Goal: Book appointment/travel/reservation

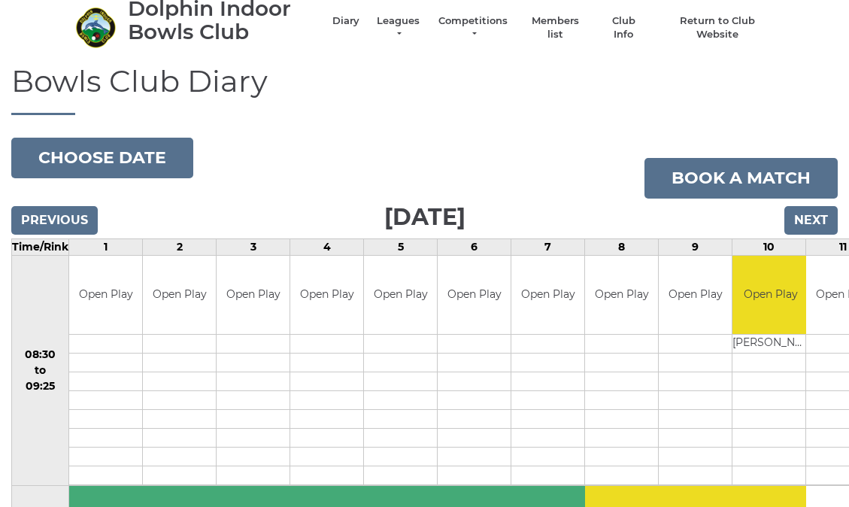
scroll to position [150, 0]
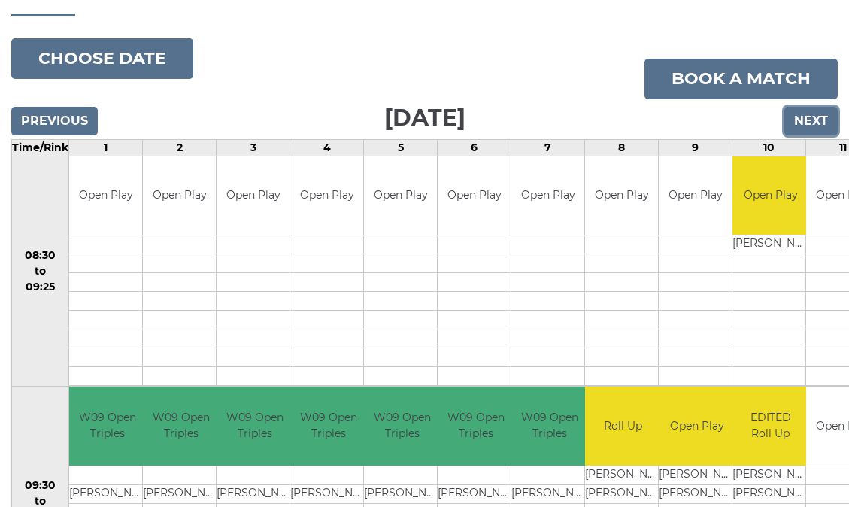
click at [701, 117] on input "Next" at bounding box center [810, 121] width 53 height 29
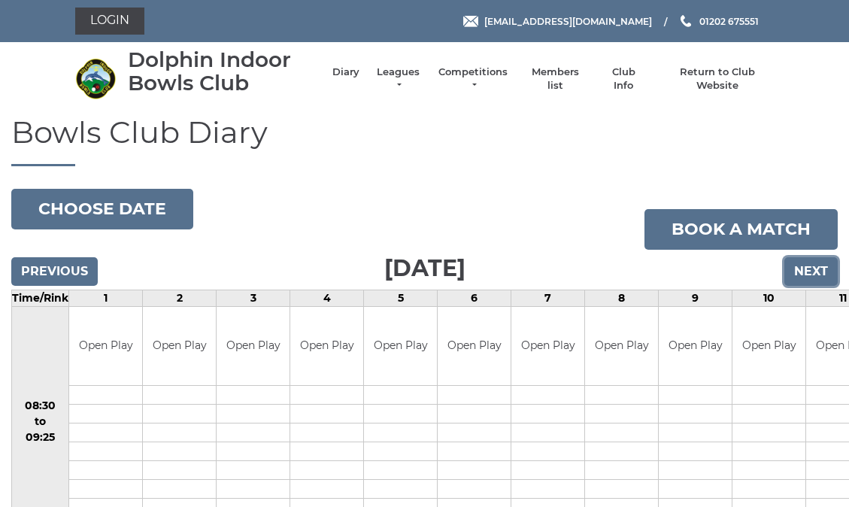
click at [810, 271] on input "Next" at bounding box center [810, 271] width 53 height 29
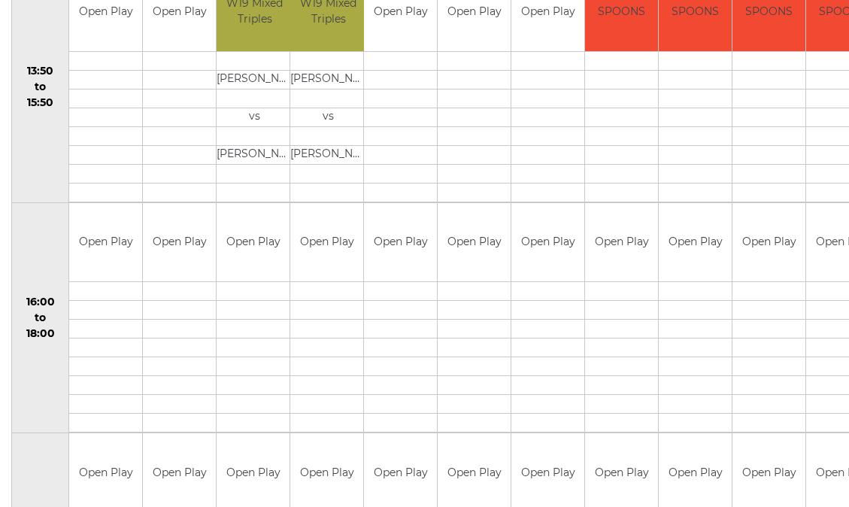
scroll to position [1052, 0]
